Goal: Task Accomplishment & Management: Manage account settings

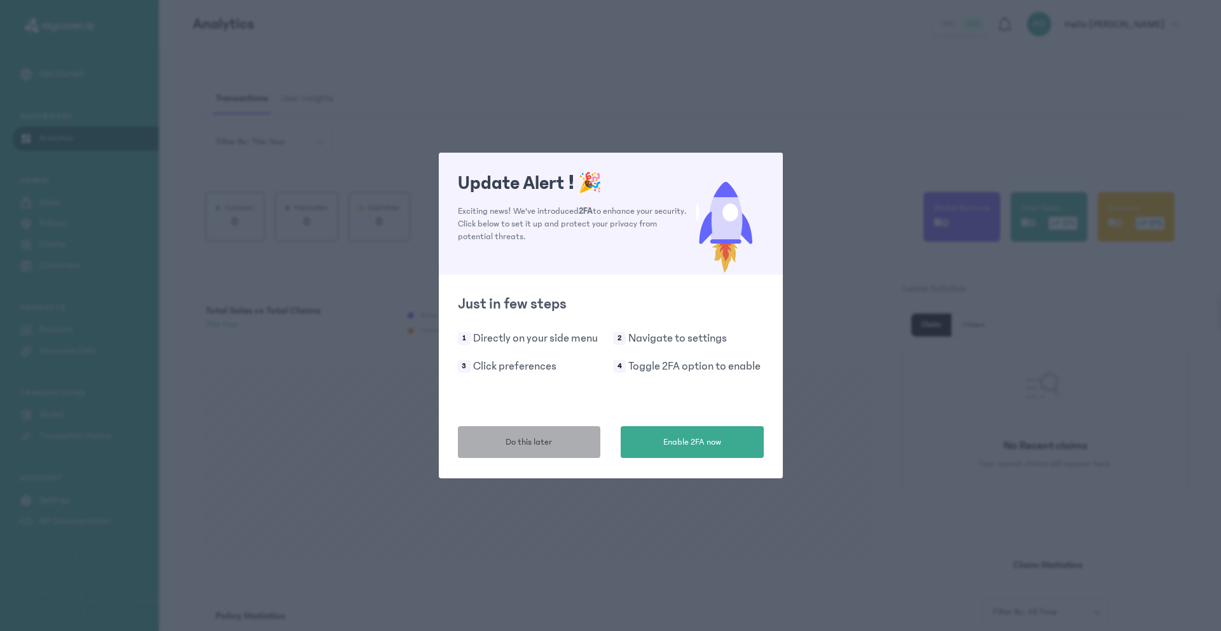
click at [558, 432] on button "Do this later" at bounding box center [529, 442] width 143 height 32
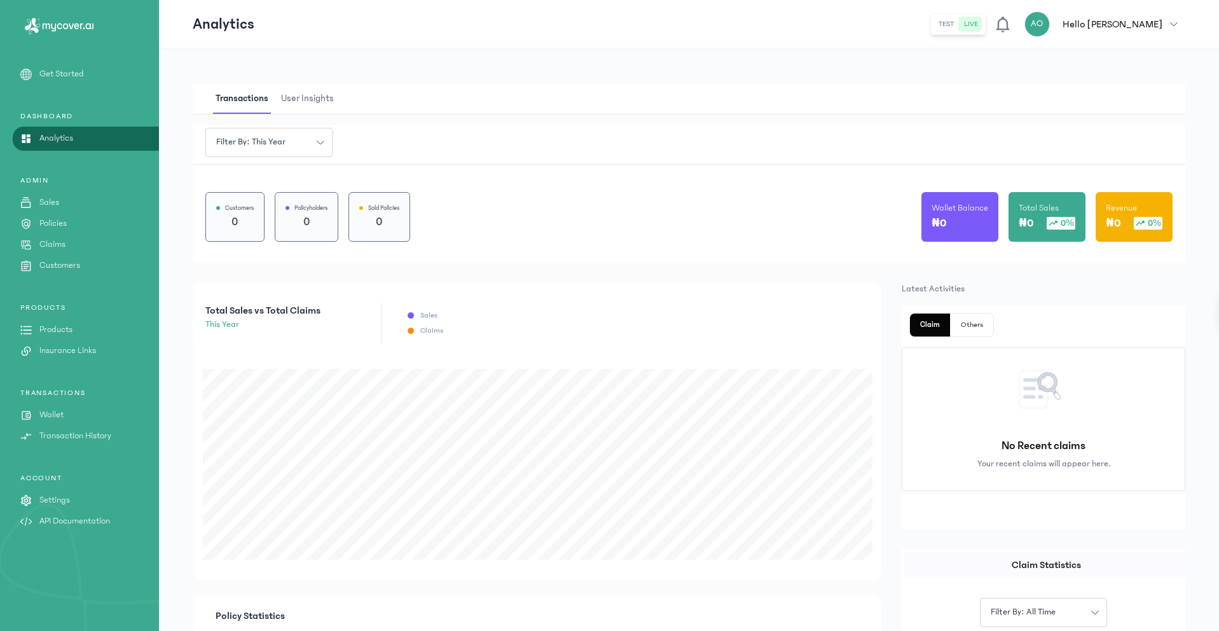
click at [55, 418] on p "Wallet" at bounding box center [51, 414] width 24 height 13
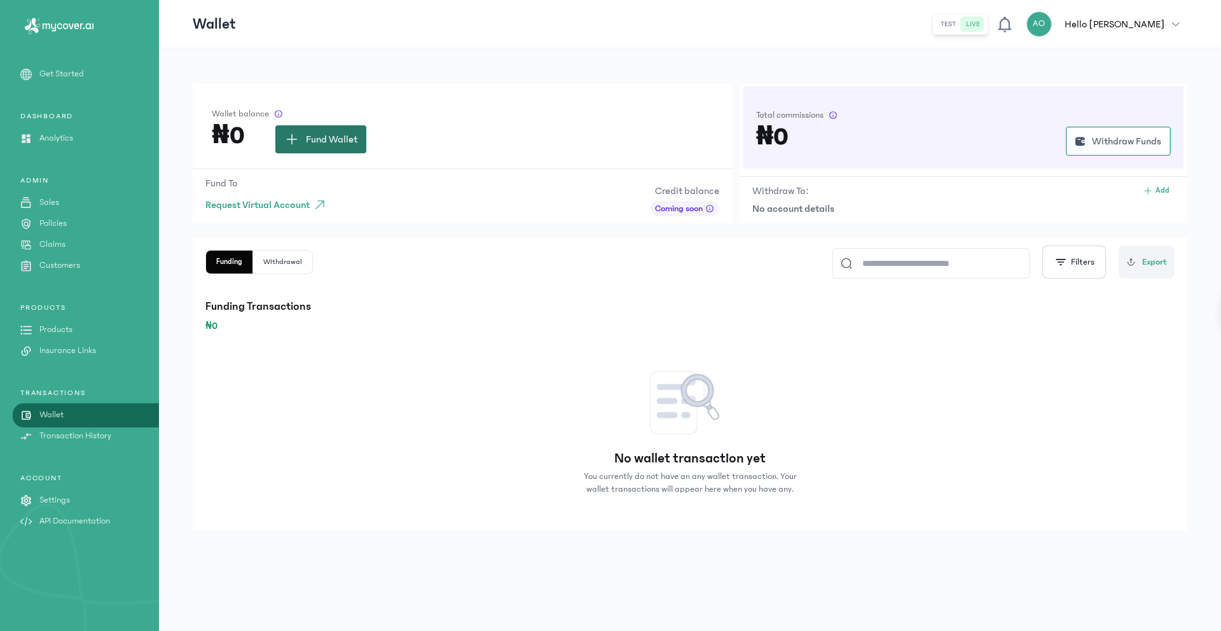
click at [327, 137] on span "Fund Wallet" at bounding box center [332, 139] width 52 height 15
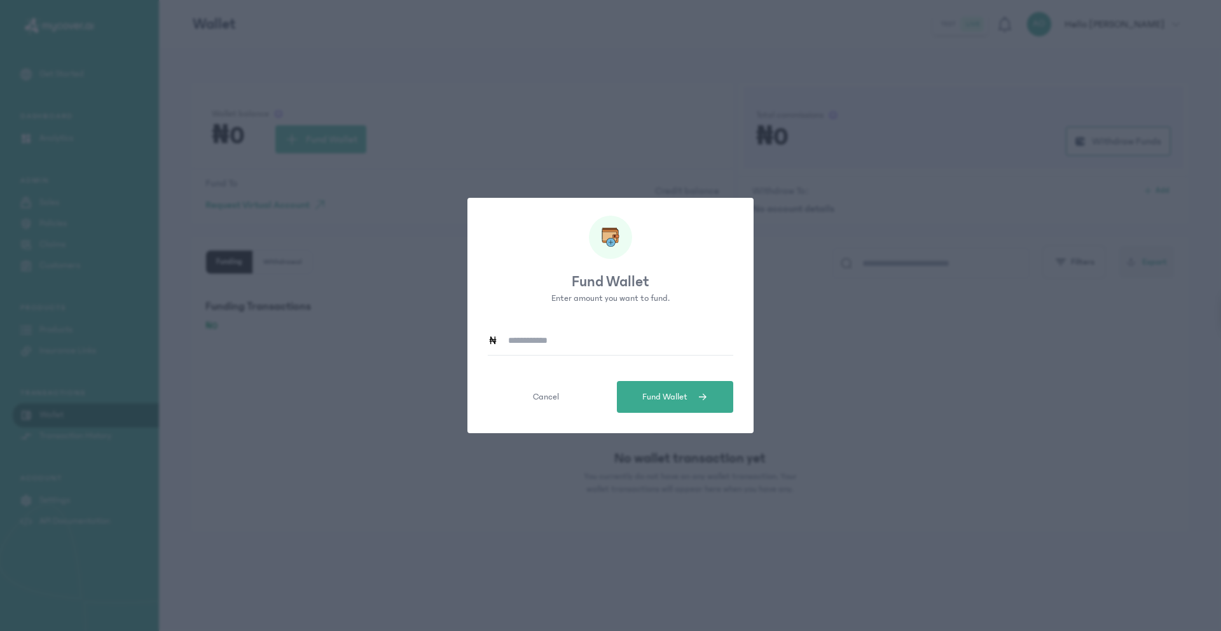
click at [536, 336] on input at bounding box center [615, 340] width 235 height 29
type input "*****"
click at [589, 239] on div at bounding box center [610, 237] width 43 height 43
click at [682, 388] on button "Fund Wallet" at bounding box center [675, 397] width 116 height 32
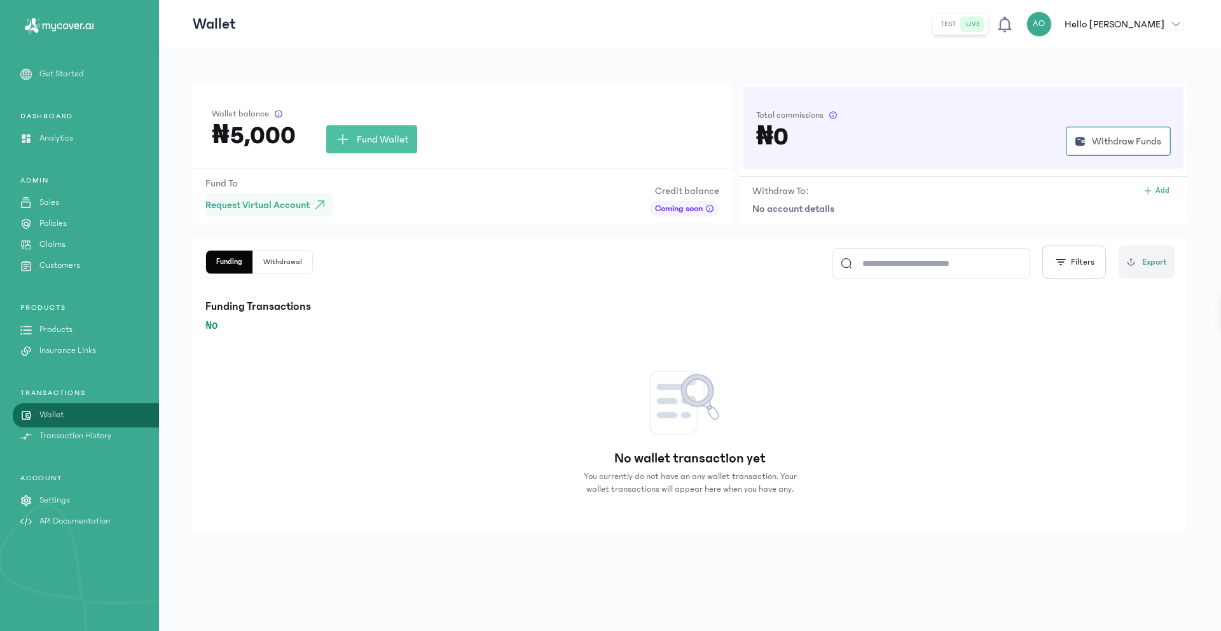
click at [275, 205] on span "Request Virtual Account" at bounding box center [257, 204] width 104 height 15
click at [318, 207] on span "button" at bounding box center [319, 204] width 13 height 13
click at [1159, 188] on span "Add" at bounding box center [1162, 191] width 14 height 10
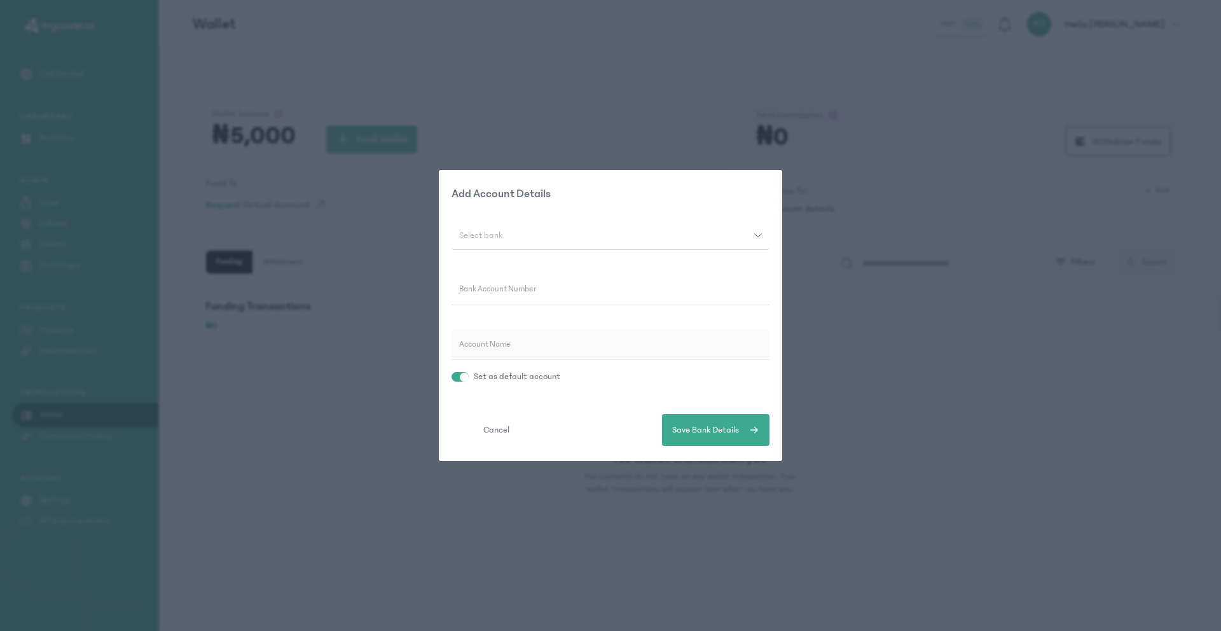
click at [592, 237] on div "Select bank" at bounding box center [602, 235] width 303 height 9
click at [600, 221] on button "Select bank" at bounding box center [610, 235] width 318 height 29
click at [542, 246] on button "Select bank" at bounding box center [610, 235] width 318 height 29
click at [605, 206] on div "Add Account Details Select bank 9mobile 9Payment Service Bank Abbey Mortgage Ba…" at bounding box center [610, 315] width 318 height 261
click at [563, 235] on div "Select bank" at bounding box center [602, 235] width 303 height 9
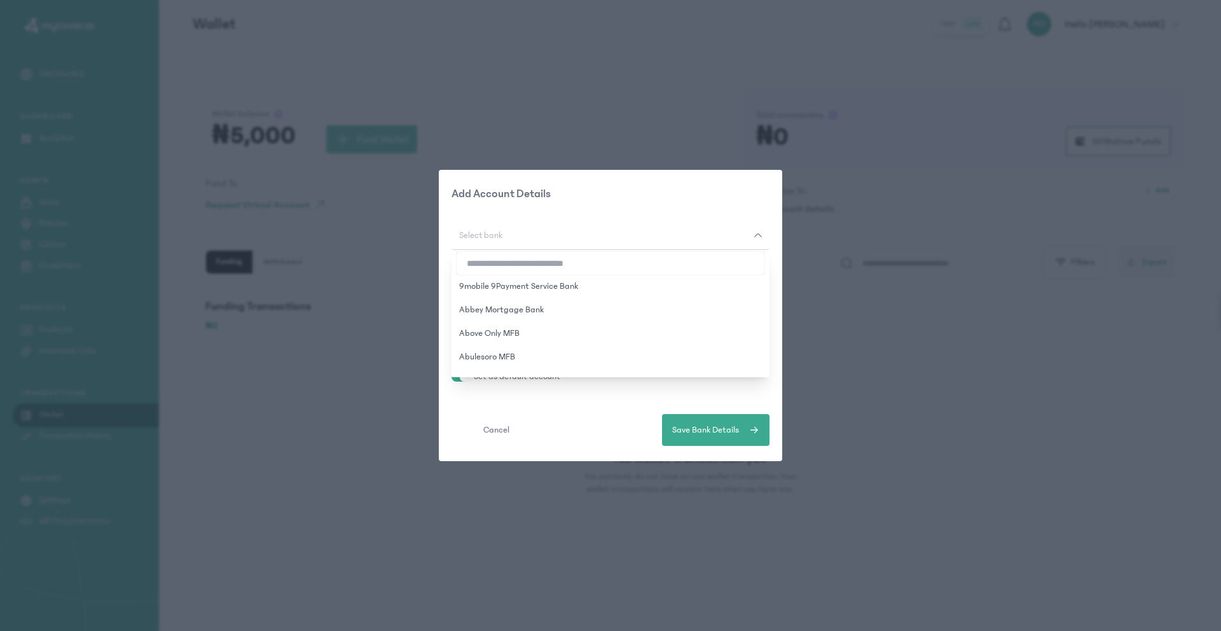
click at [641, 202] on p "Add Account Details" at bounding box center [610, 194] width 318 height 18
click at [853, 153] on div "Add Account Details Select bank Bank Account Number Account Name Set as default…" at bounding box center [610, 315] width 1221 height 631
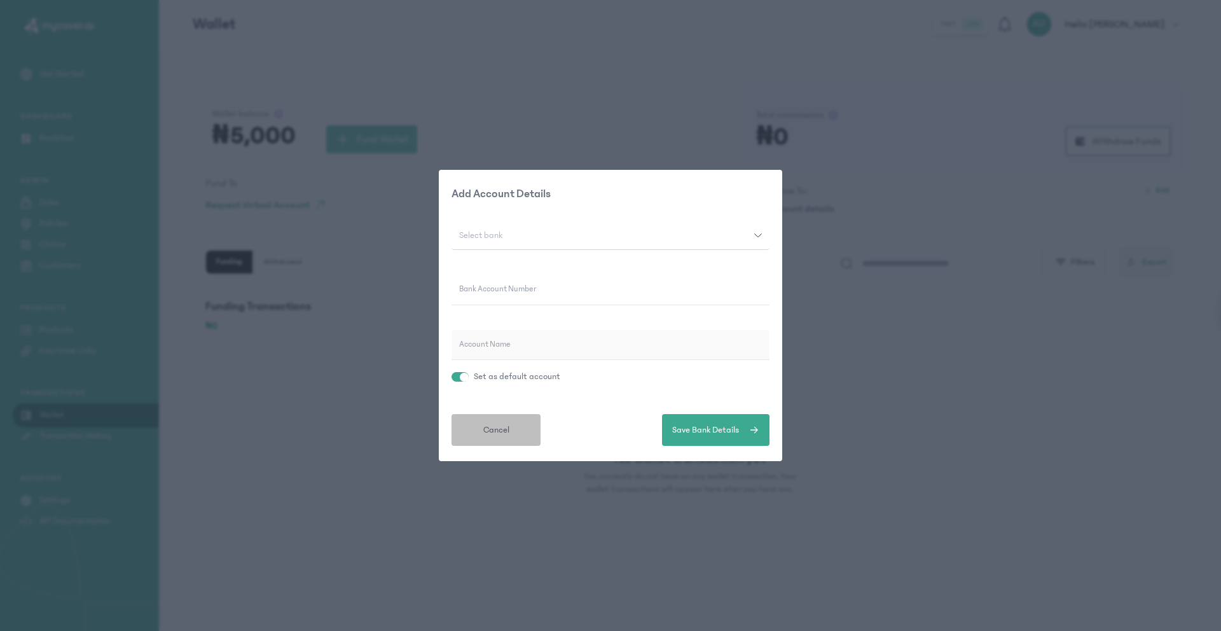
click at [491, 425] on span "Cancel" at bounding box center [496, 429] width 26 height 13
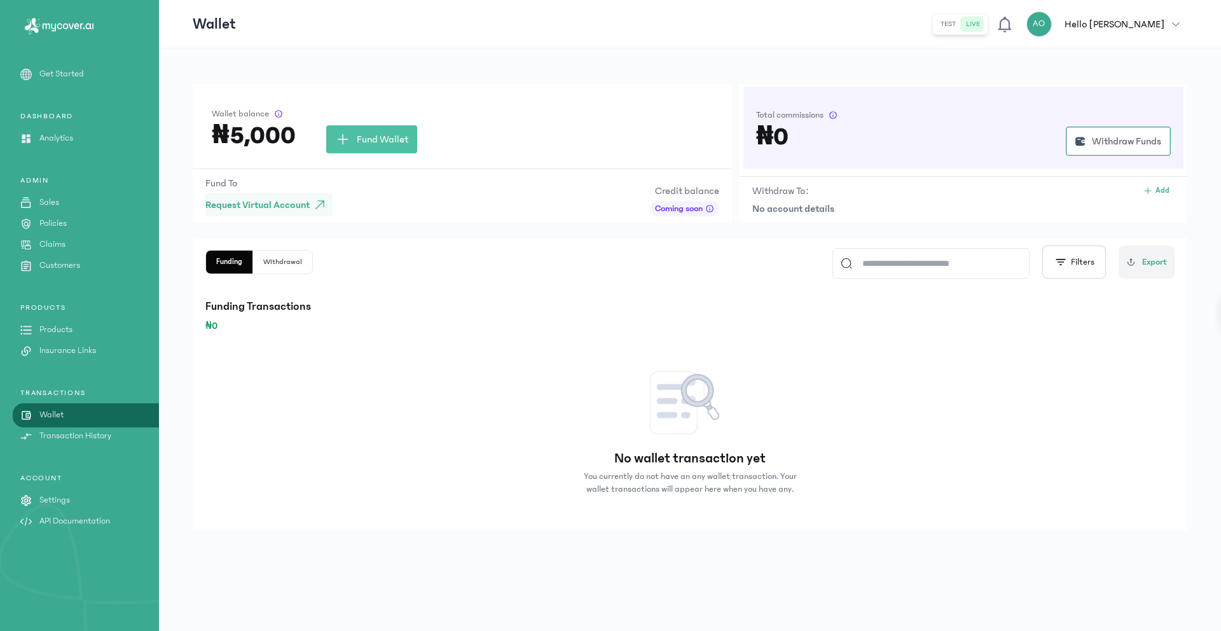
click at [290, 208] on span "Request Virtual Account" at bounding box center [257, 204] width 104 height 15
